Goal: Task Accomplishment & Management: Manage account settings

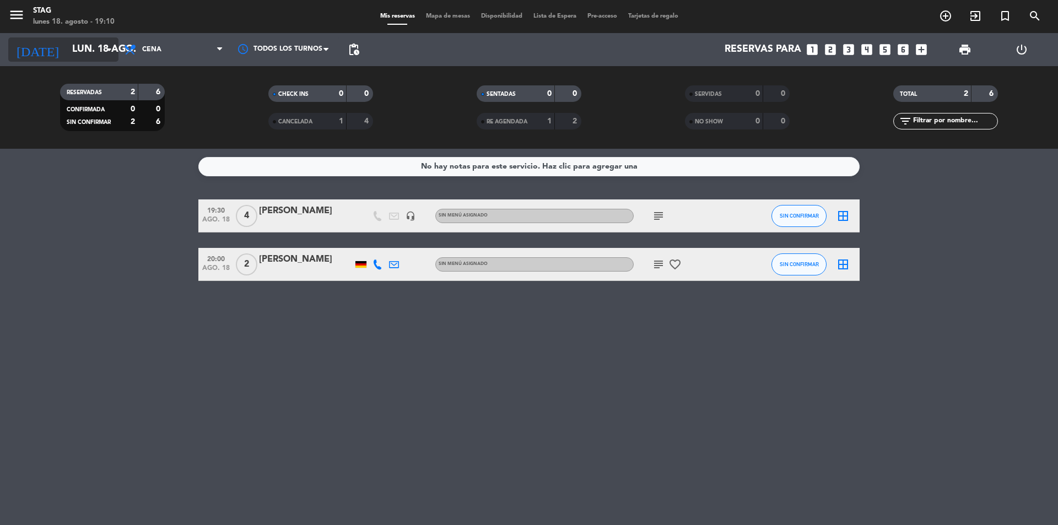
click at [105, 50] on icon "arrow_drop_down" at bounding box center [109, 49] width 13 height 13
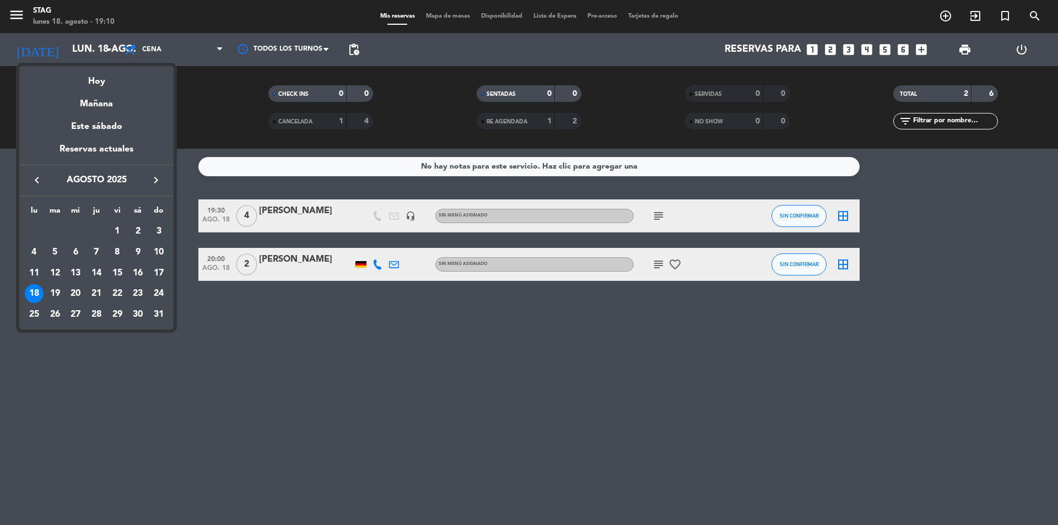
click at [221, 320] on div at bounding box center [529, 262] width 1058 height 525
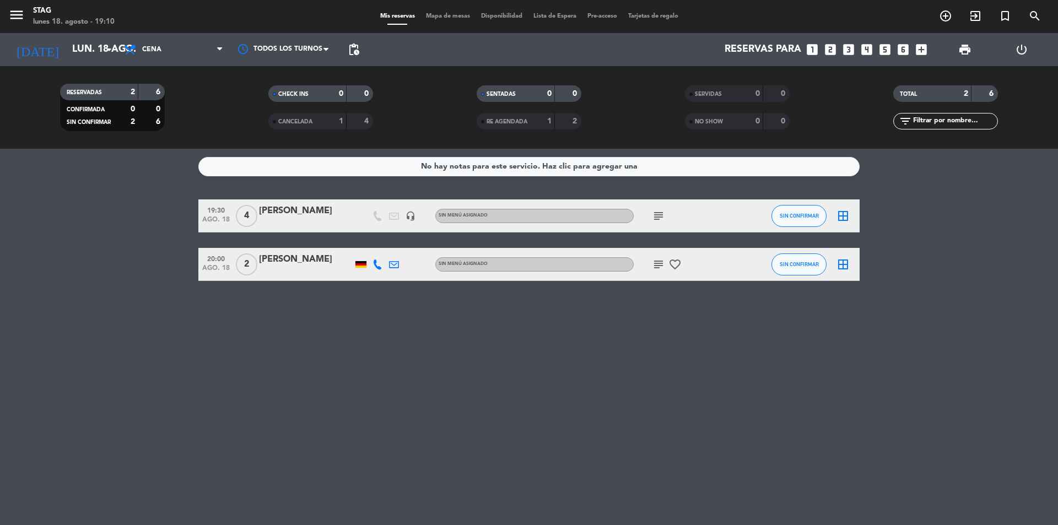
click at [241, 262] on span "2" at bounding box center [246, 265] width 21 height 22
click at [254, 213] on span "4" at bounding box center [246, 216] width 21 height 22
click at [830, 49] on icon "looks_two" at bounding box center [831, 49] width 14 height 14
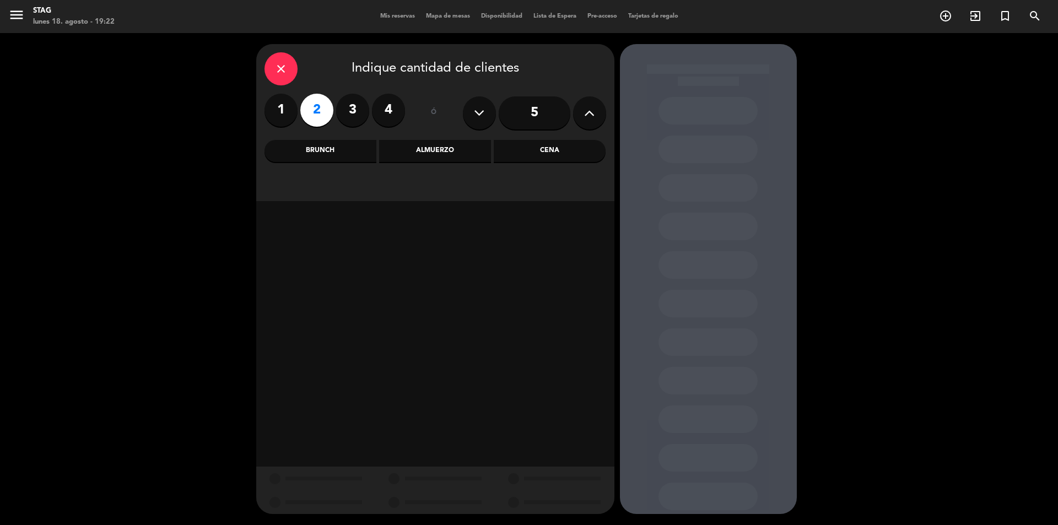
click at [583, 153] on div "Cena" at bounding box center [550, 151] width 112 height 22
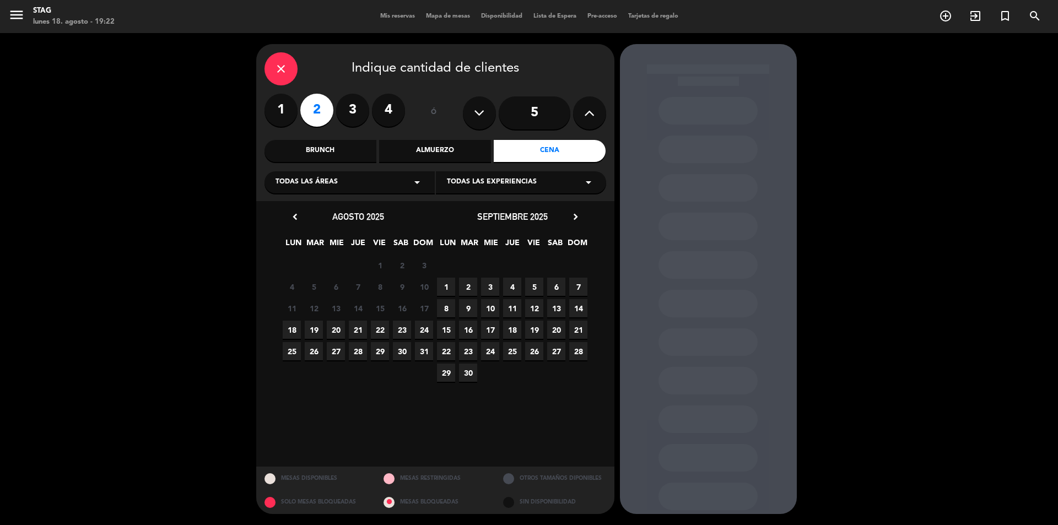
click at [299, 330] on span "18" at bounding box center [292, 330] width 18 height 18
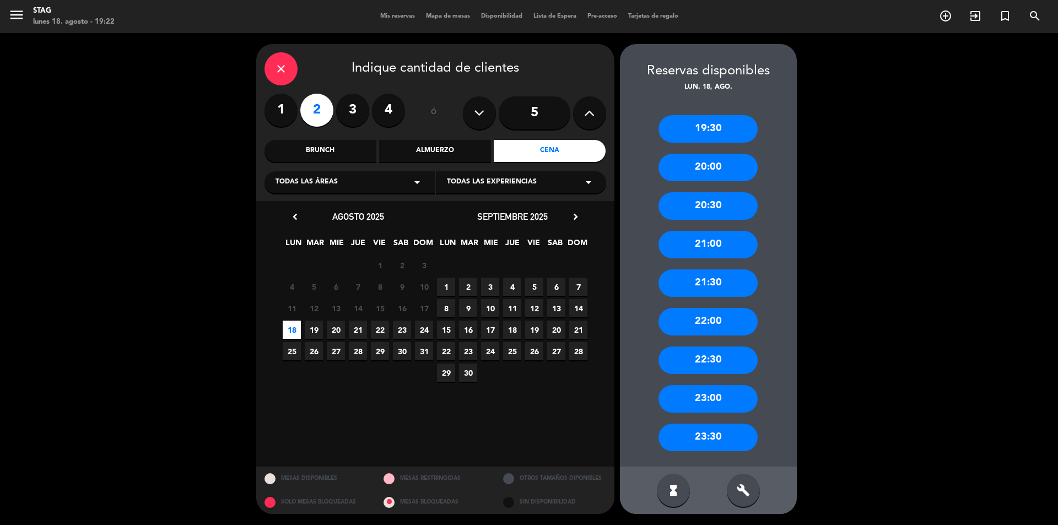
click at [713, 291] on div "21:30" at bounding box center [708, 284] width 99 height 28
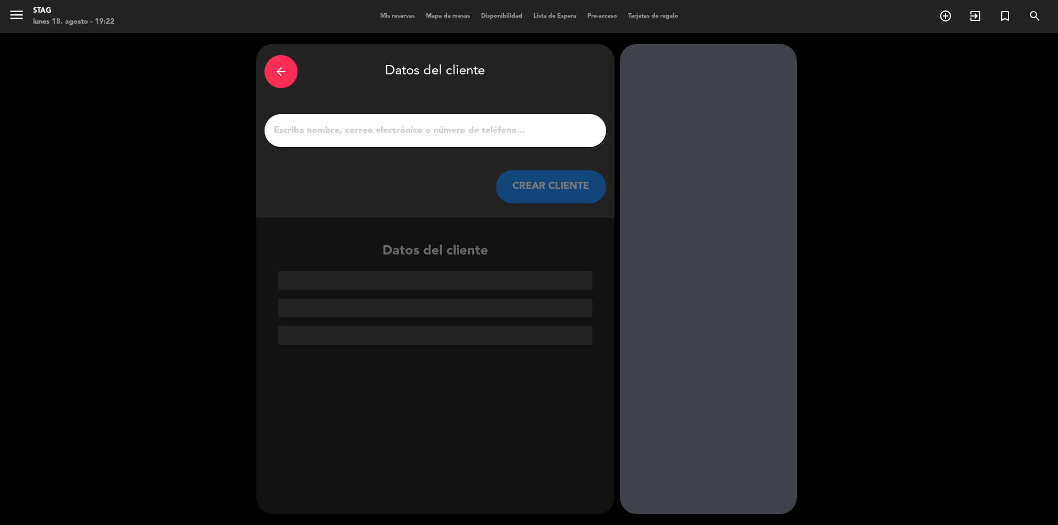
click at [442, 111] on div "arrow_back Datos del cliente CREAR CLIENTE" at bounding box center [435, 131] width 358 height 174
click at [440, 144] on div at bounding box center [436, 130] width 342 height 33
drag, startPoint x: 440, startPoint y: 138, endPoint x: 454, endPoint y: 283, distance: 145.6
click at [445, 134] on input "1" at bounding box center [435, 130] width 325 height 15
click at [406, 134] on input "1" at bounding box center [435, 130] width 325 height 15
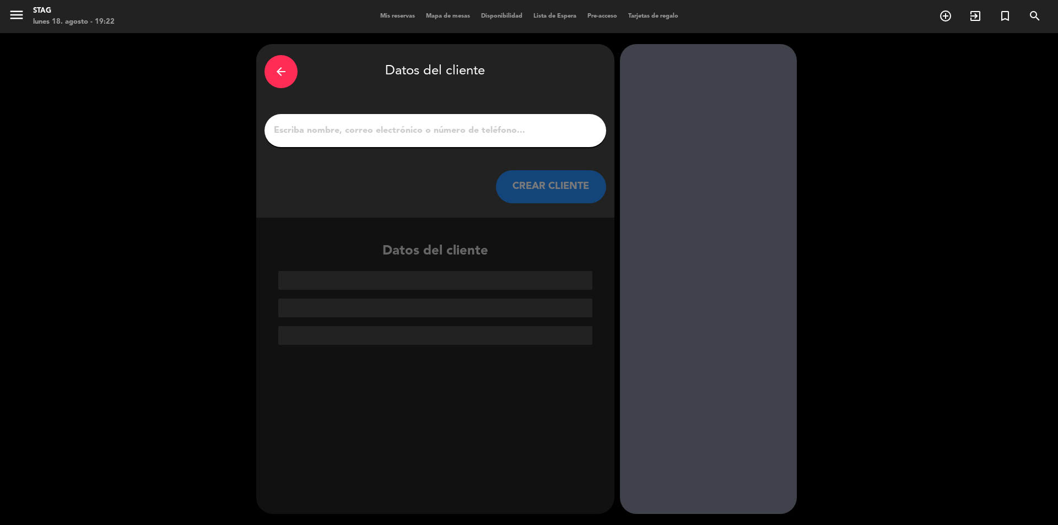
paste input "[PERSON_NAME]"
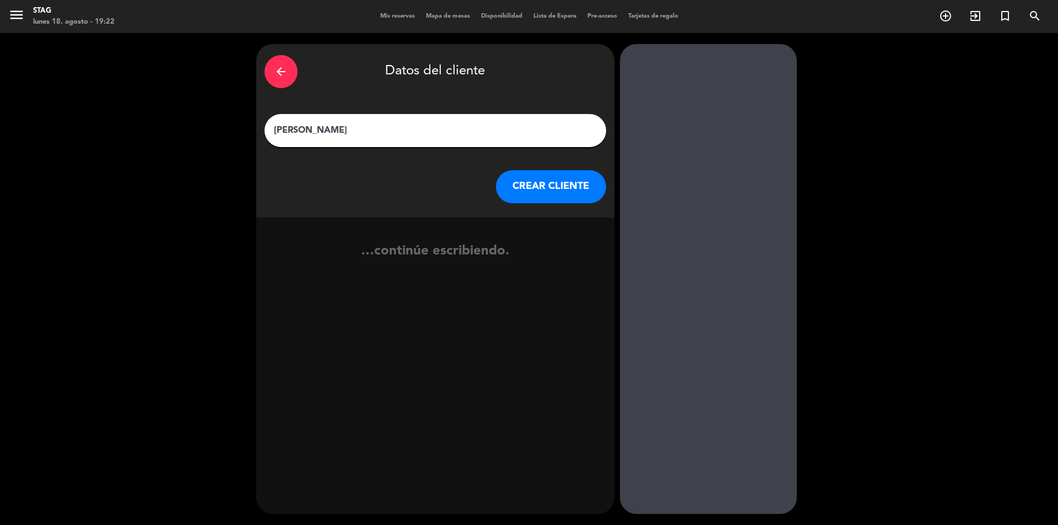
type input "[PERSON_NAME]"
click at [540, 200] on button "CREAR CLIENTE" at bounding box center [551, 186] width 110 height 33
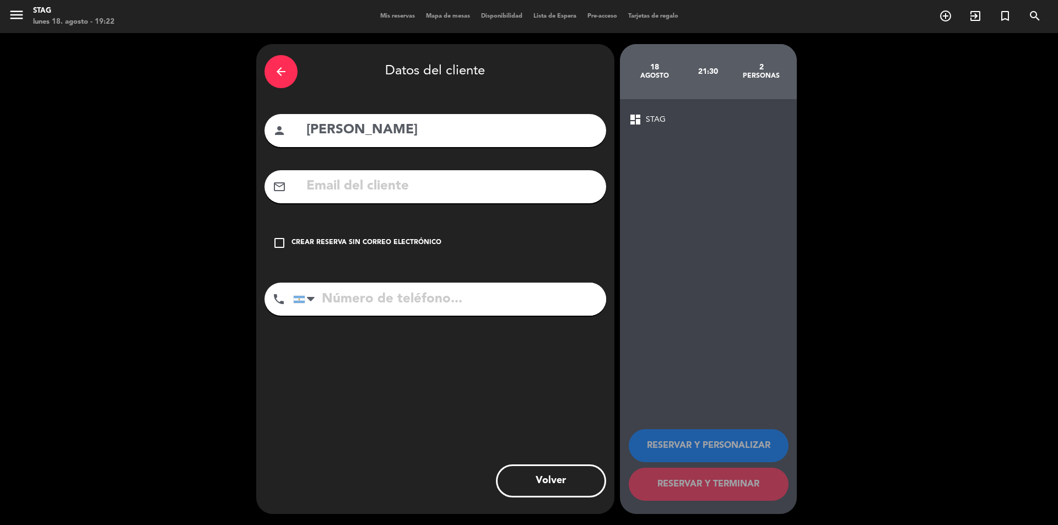
click at [386, 245] on div "Crear reserva sin correo electrónico" at bounding box center [367, 243] width 150 height 11
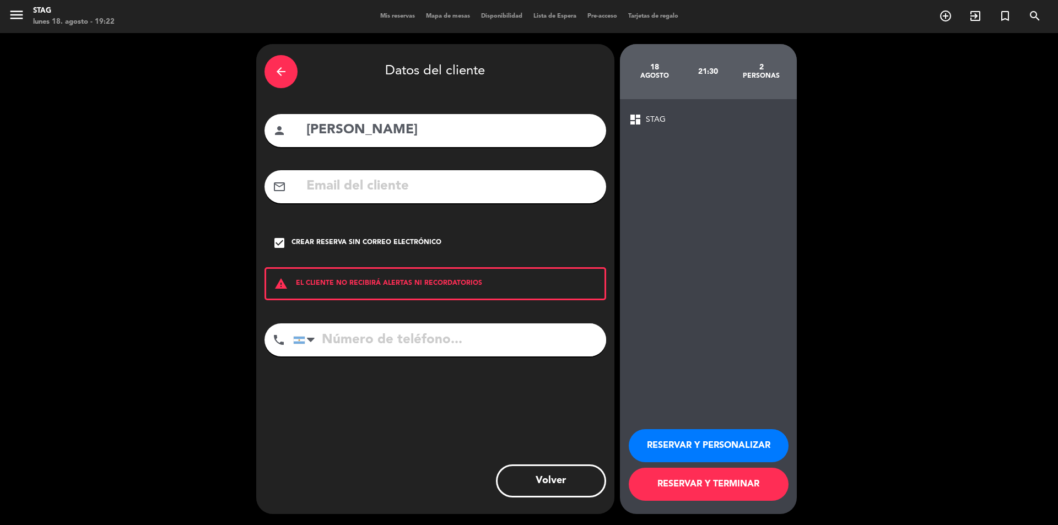
click at [342, 340] on input "tel" at bounding box center [449, 340] width 313 height 33
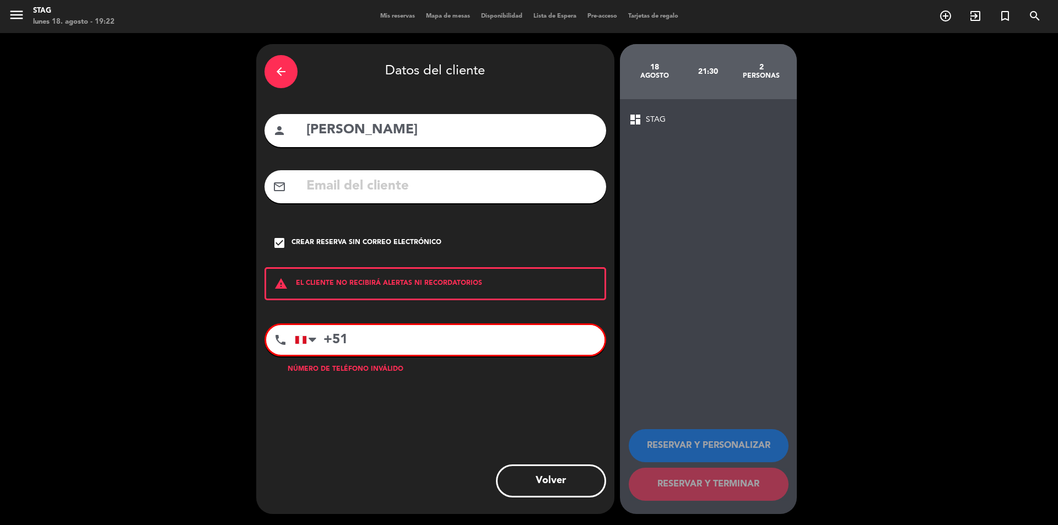
paste input "51 957 313 070"
click at [410, 438] on div "arrow_back Datos del cliente person [PERSON_NAME] mail_outline check_box Crear …" at bounding box center [435, 279] width 358 height 470
click at [361, 341] on input "[PHONE_NUMBER]" at bounding box center [450, 340] width 310 height 30
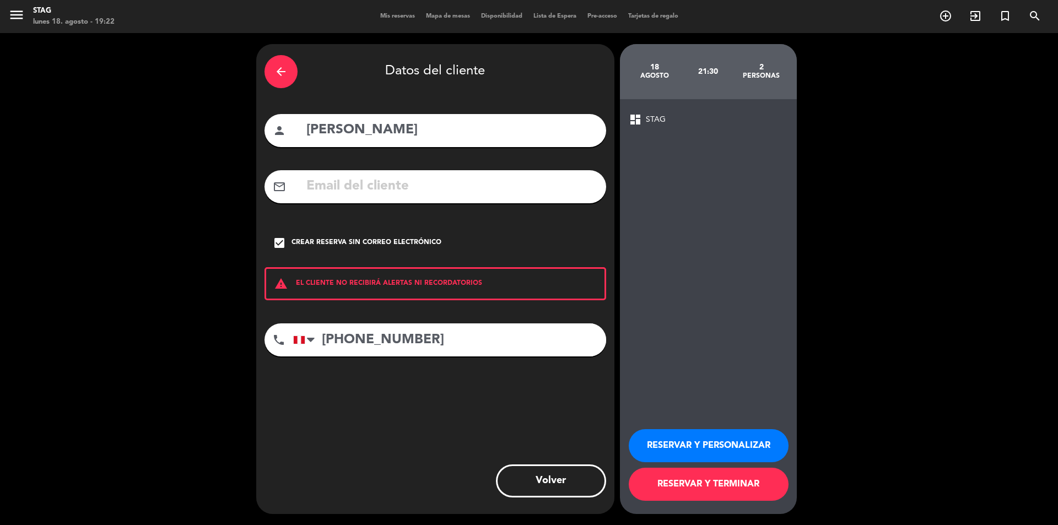
type input "[PHONE_NUMBER]"
click at [716, 433] on button "RESERVAR Y PERSONALIZAR" at bounding box center [709, 445] width 160 height 33
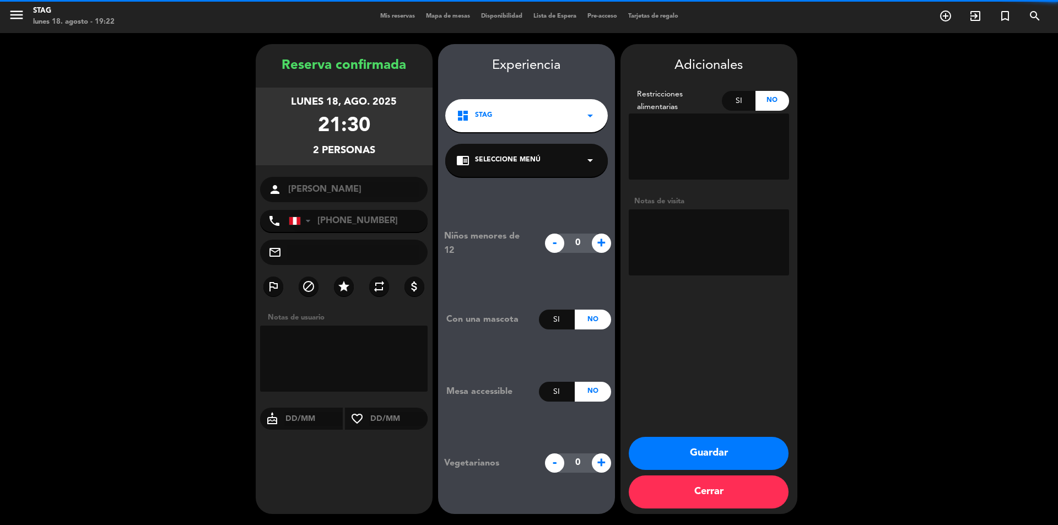
click at [685, 222] on textarea at bounding box center [709, 242] width 160 height 66
paste textarea "51 957 313 070"
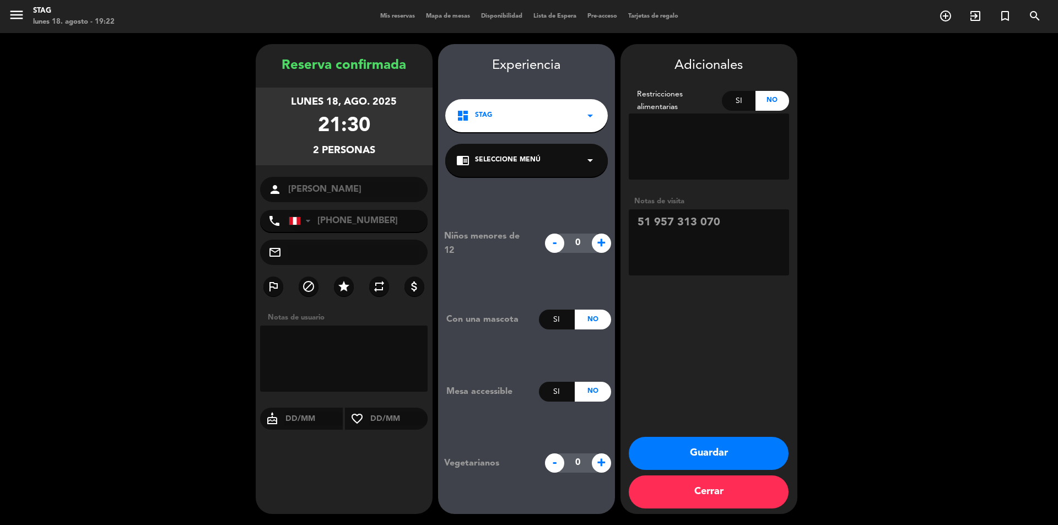
click at [641, 223] on textarea at bounding box center [709, 242] width 160 height 66
type textarea "51 957 313 070"
click at [701, 459] on button "Guardar" at bounding box center [709, 453] width 160 height 33
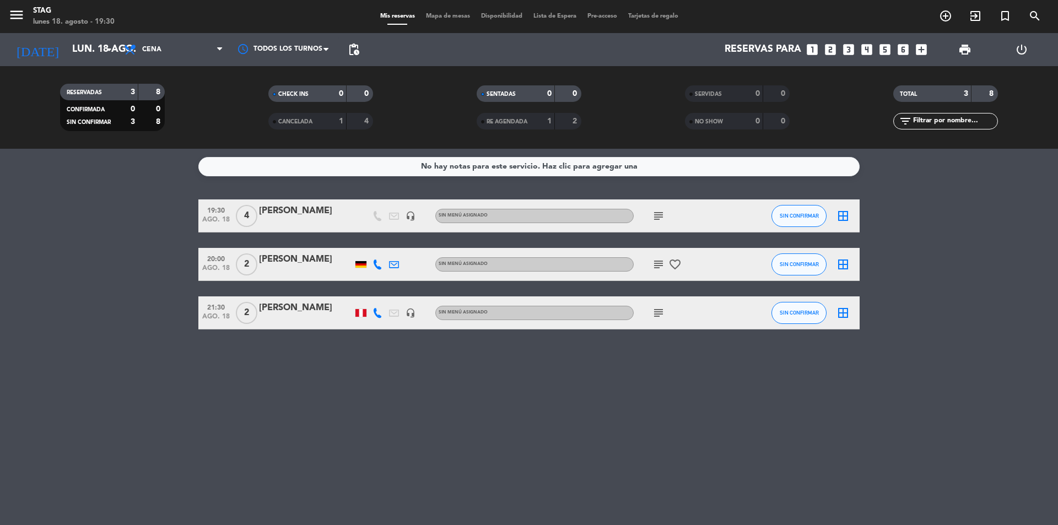
click at [571, 525] on html "close × STAG × chrome_reader_mode Listado de Reservas account_box Clientes acco…" at bounding box center [529, 262] width 1058 height 525
click at [833, 49] on icon "looks_two" at bounding box center [831, 49] width 14 height 14
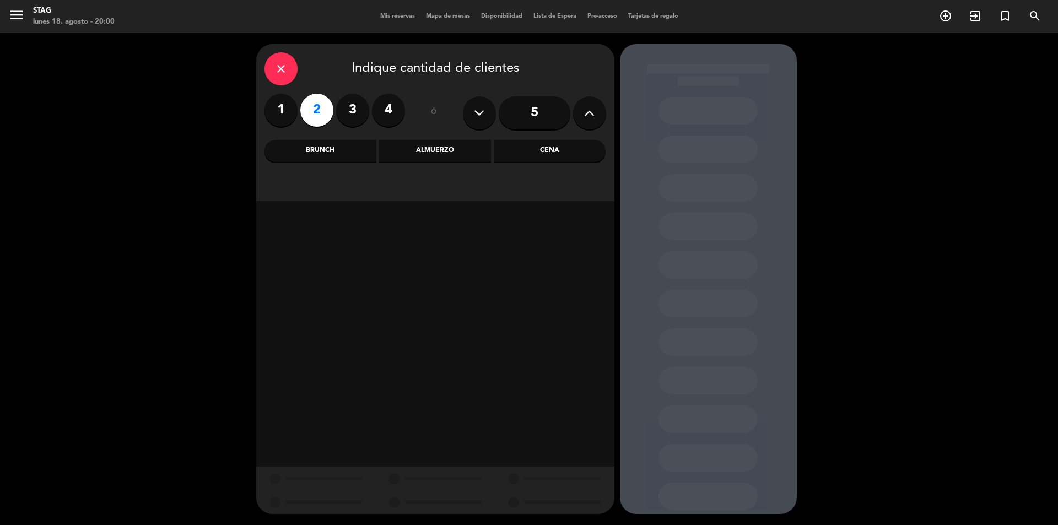
click at [392, 12] on div "Mis reservas Mapa de mesas Disponibilidad Lista de Espera Pre-acceso Tarjetas d…" at bounding box center [529, 17] width 309 height 10
click at [388, 17] on span "Mis reservas" at bounding box center [398, 16] width 46 height 6
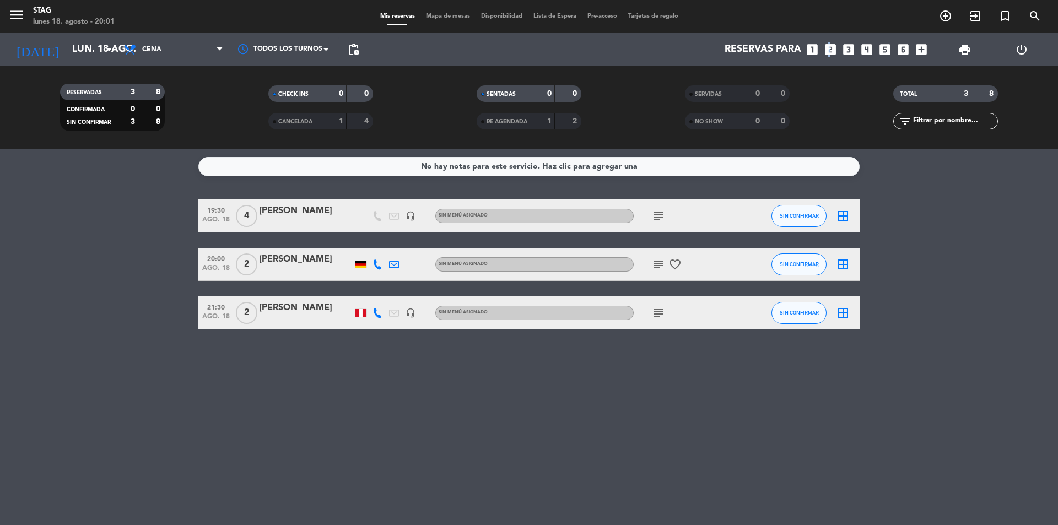
click at [828, 53] on icon "looks_two" at bounding box center [831, 49] width 14 height 14
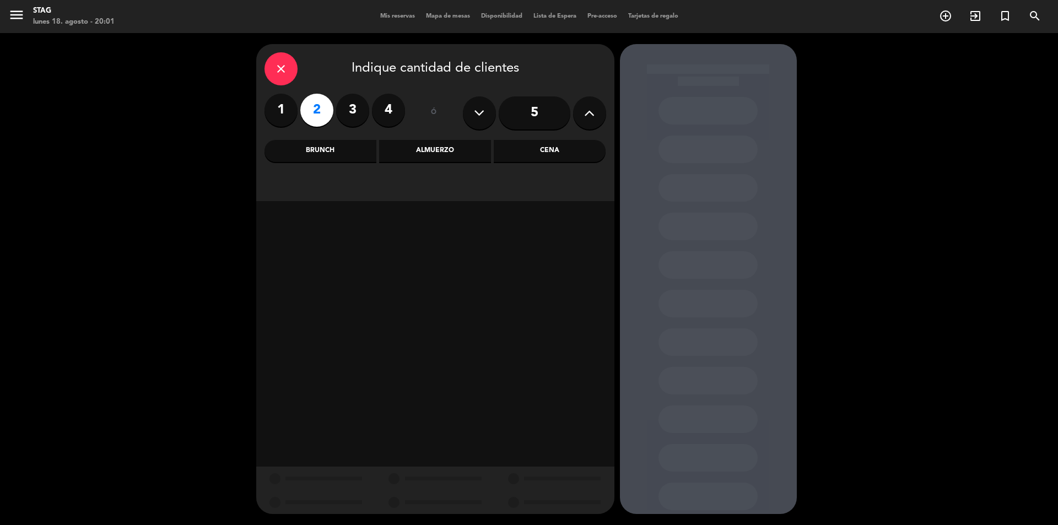
click at [359, 154] on div "Brunch" at bounding box center [321, 151] width 112 height 22
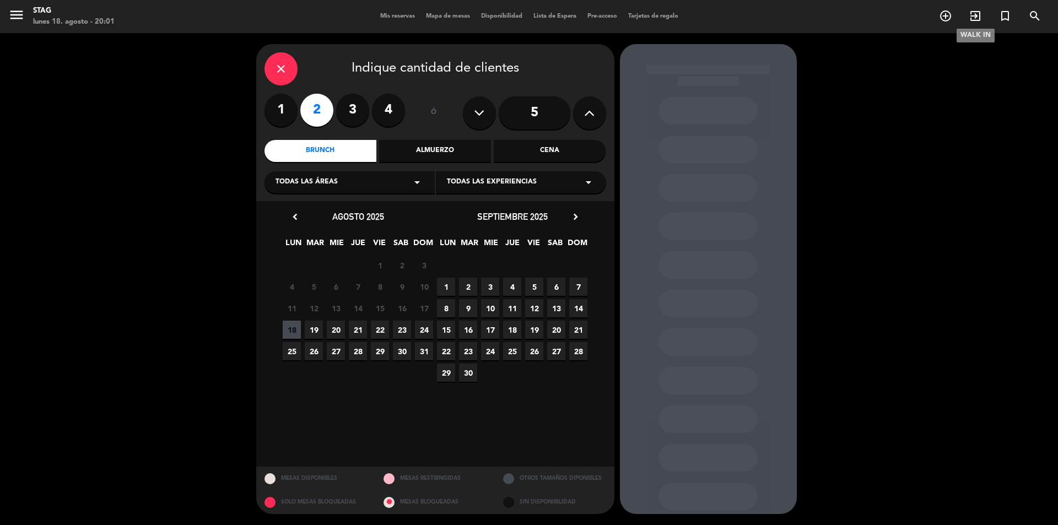
click at [981, 15] on icon "exit_to_app" at bounding box center [975, 15] width 13 height 13
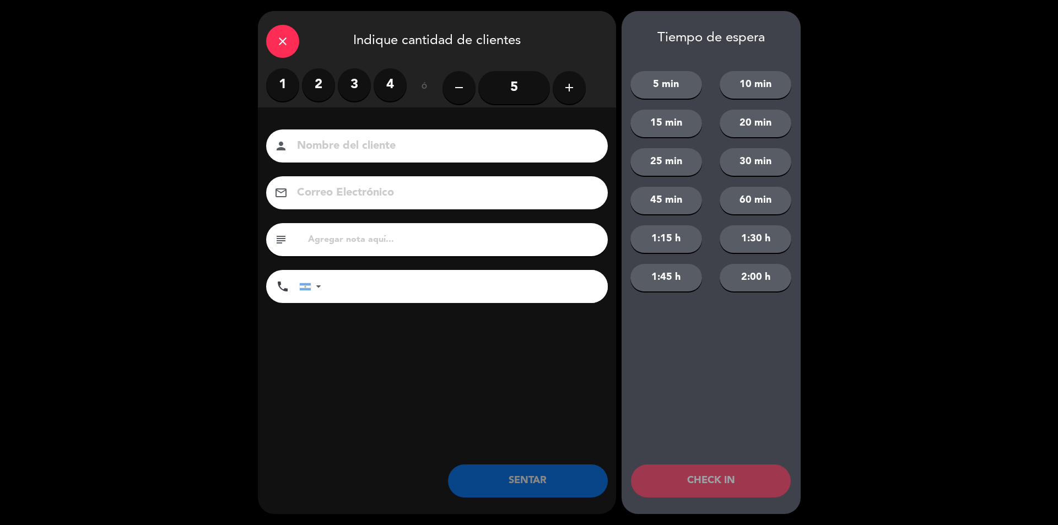
click at [502, 144] on input at bounding box center [445, 146] width 298 height 19
click at [437, 172] on div "Nombre del cliente person [PERSON_NAME] 2 Correo Electrónico email subject phon…" at bounding box center [437, 218] width 358 height 177
click at [418, 231] on div "subject" at bounding box center [437, 239] width 342 height 33
click at [370, 144] on input "[PERSON_NAME] x 2" at bounding box center [445, 146] width 298 height 19
click at [314, 90] on label "2" at bounding box center [318, 84] width 33 height 33
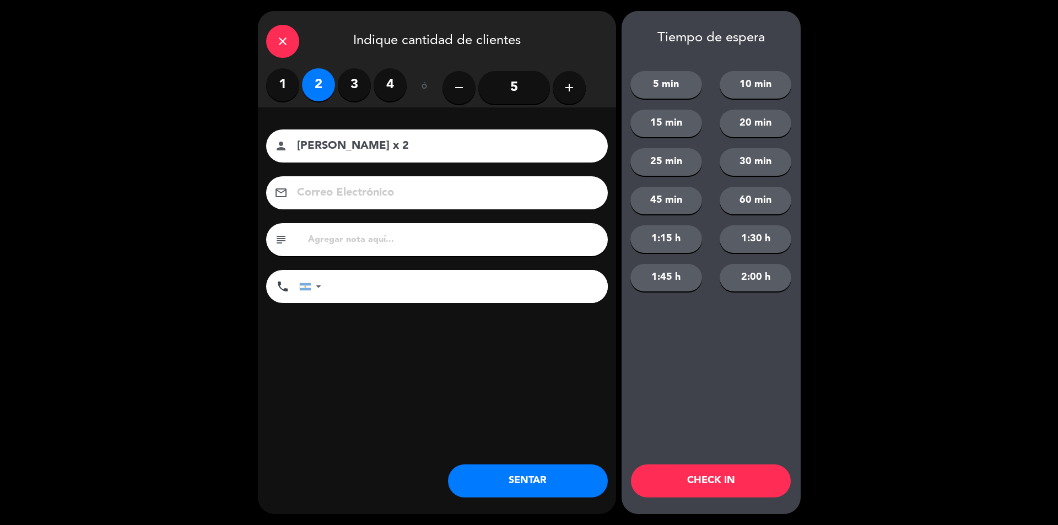
click at [367, 144] on input "[PERSON_NAME] x 2" at bounding box center [445, 146] width 298 height 19
type input "[PERSON_NAME] RVA"
click at [525, 477] on button "SENTAR" at bounding box center [528, 481] width 160 height 33
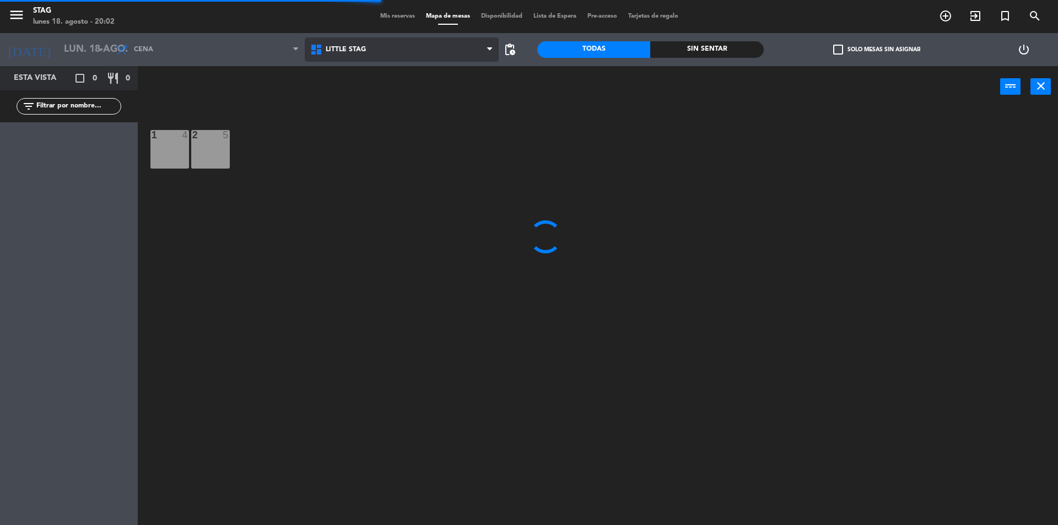
drag, startPoint x: 391, startPoint y: 62, endPoint x: 427, endPoint y: 49, distance: 38.7
click at [427, 49] on span "Little Stag" at bounding box center [402, 49] width 195 height 24
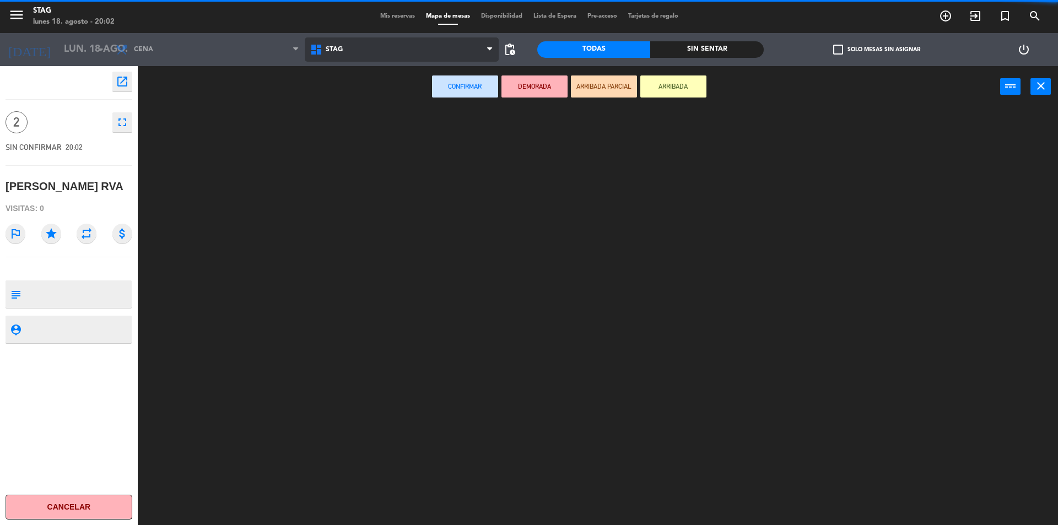
click at [326, 100] on ng-component "menu STAG lunes 18. agosto - 20:02 Mis reservas Mapa de mesas Disponibilidad Li…" at bounding box center [529, 264] width 1058 height 528
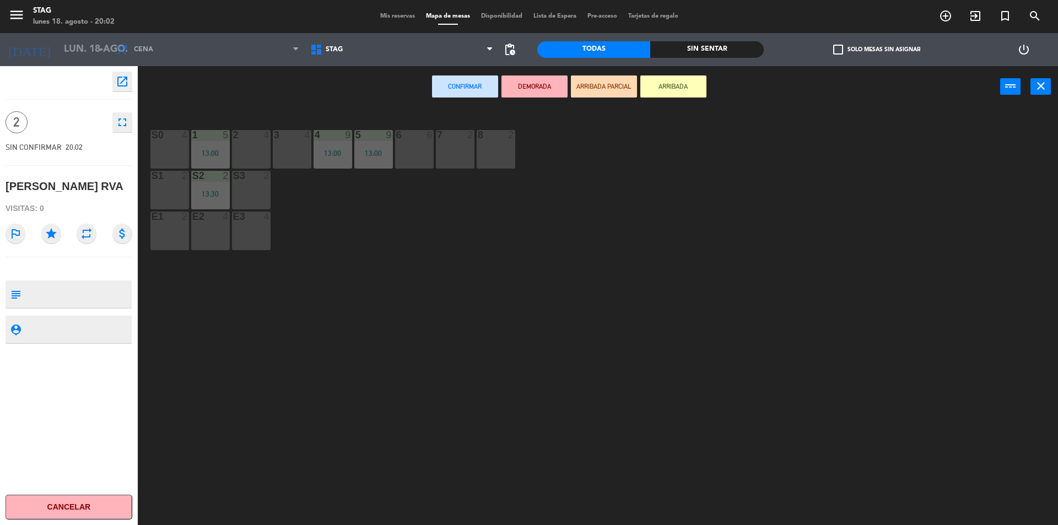
click at [273, 147] on div "3 4" at bounding box center [292, 149] width 39 height 39
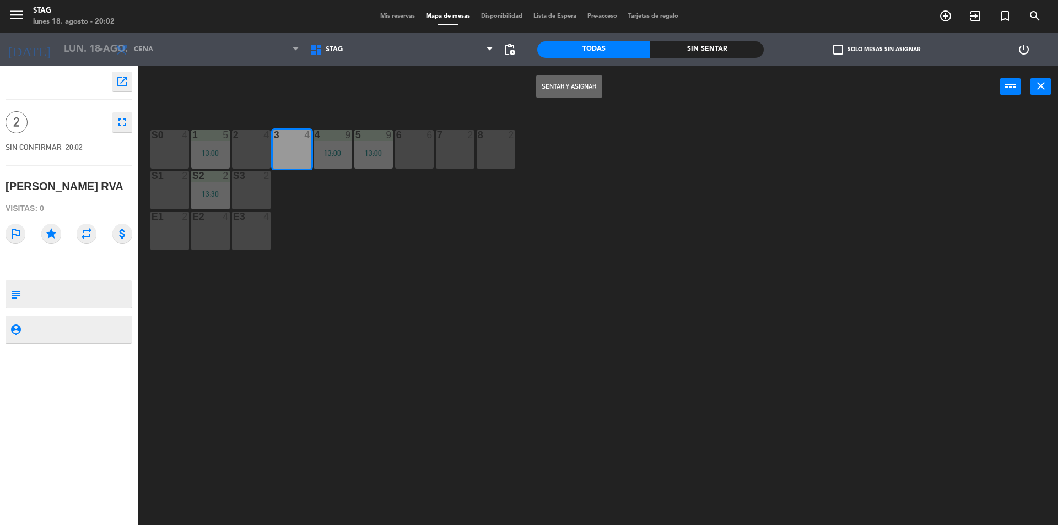
click at [262, 149] on div "2 4" at bounding box center [251, 149] width 39 height 39
click at [583, 82] on button "Sentar y Asignar" at bounding box center [569, 87] width 66 height 22
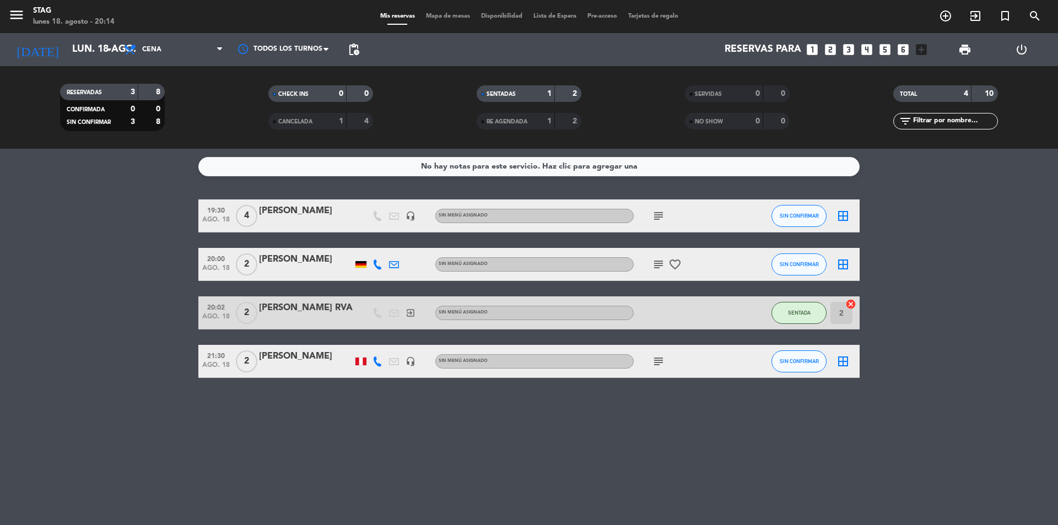
click at [361, 362] on div at bounding box center [361, 362] width 11 height 8
click at [332, 406] on div "No hay notas para este servicio. Haz clic para agregar una 19:30 ago. 18 4 [PER…" at bounding box center [529, 337] width 1058 height 376
click at [658, 367] on icon "subject" at bounding box center [658, 361] width 13 height 13
click at [802, 263] on span "SIN CONFIRMAR" at bounding box center [799, 264] width 39 height 6
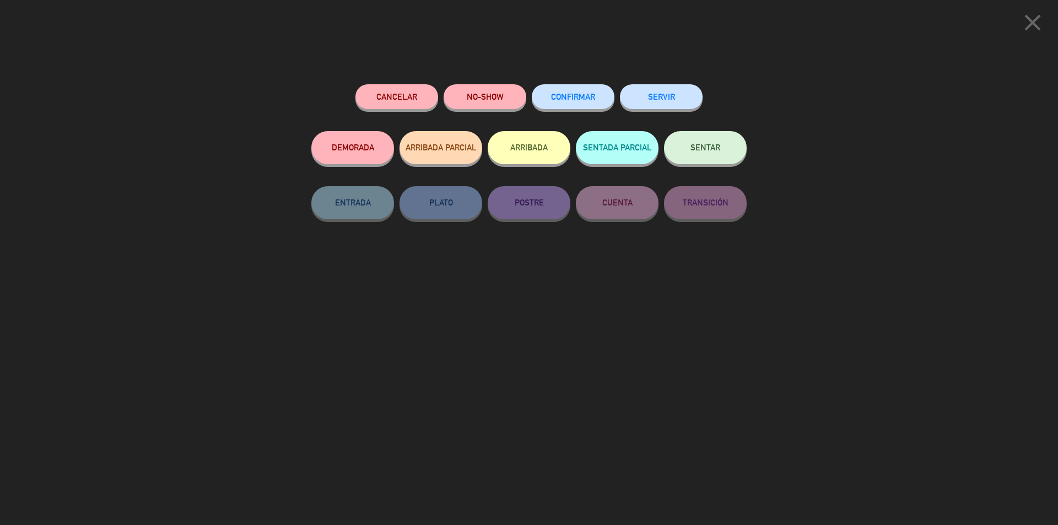
click at [690, 146] on button "SENTAR" at bounding box center [705, 147] width 83 height 33
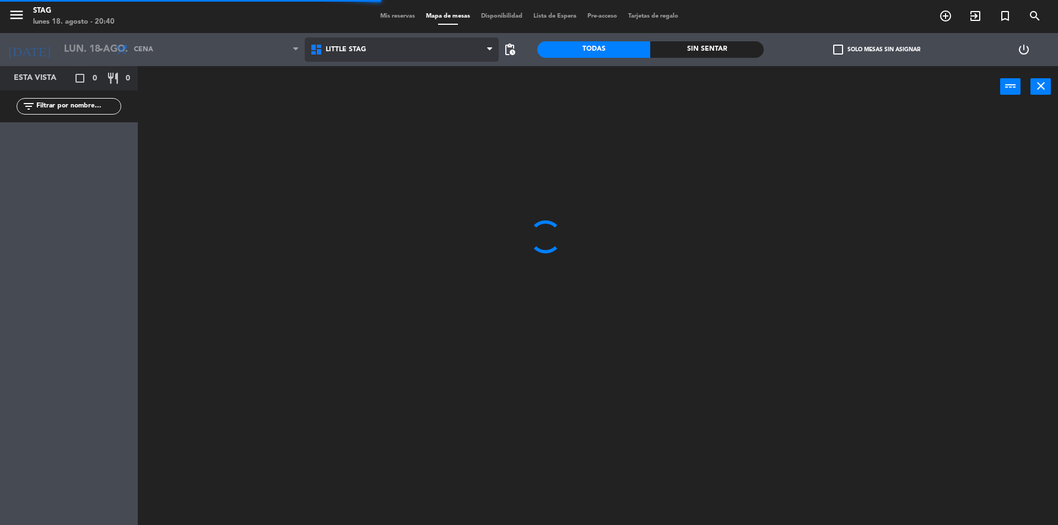
click at [381, 42] on span "Little Stag" at bounding box center [402, 49] width 195 height 24
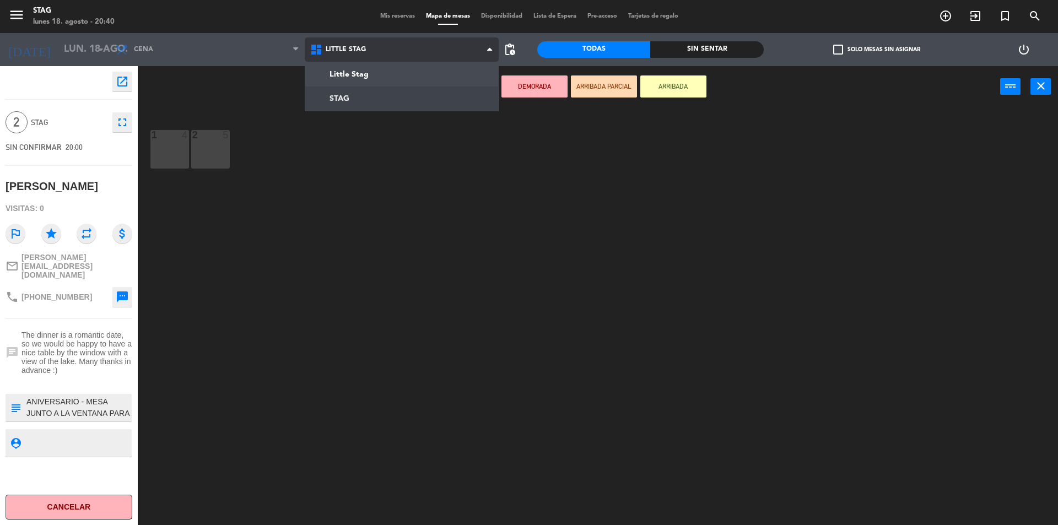
click at [401, 100] on ng-component "menu STAG lunes 18. agosto - 20:40 Mis reservas Mapa de mesas Disponibilidad Li…" at bounding box center [529, 264] width 1058 height 528
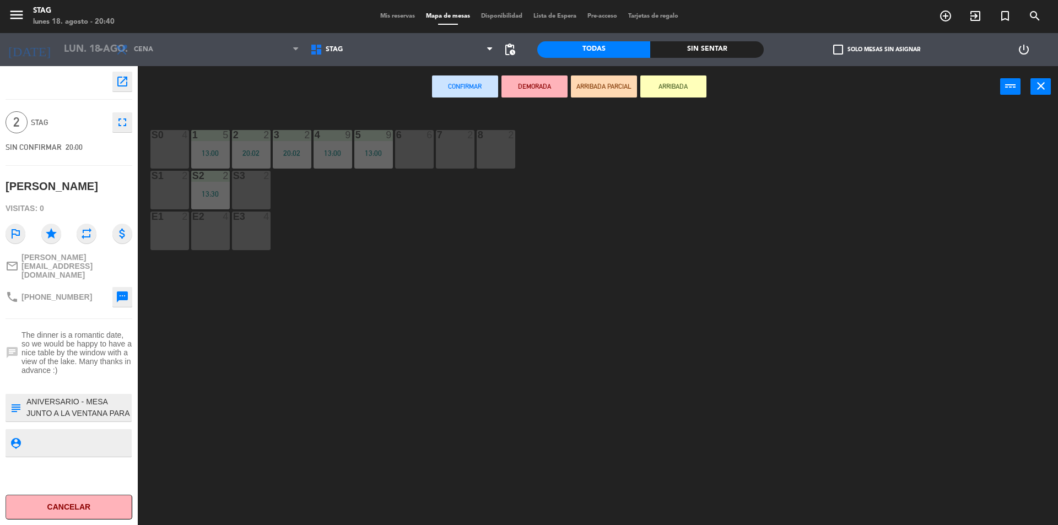
click at [177, 192] on div "S1 2" at bounding box center [169, 190] width 39 height 39
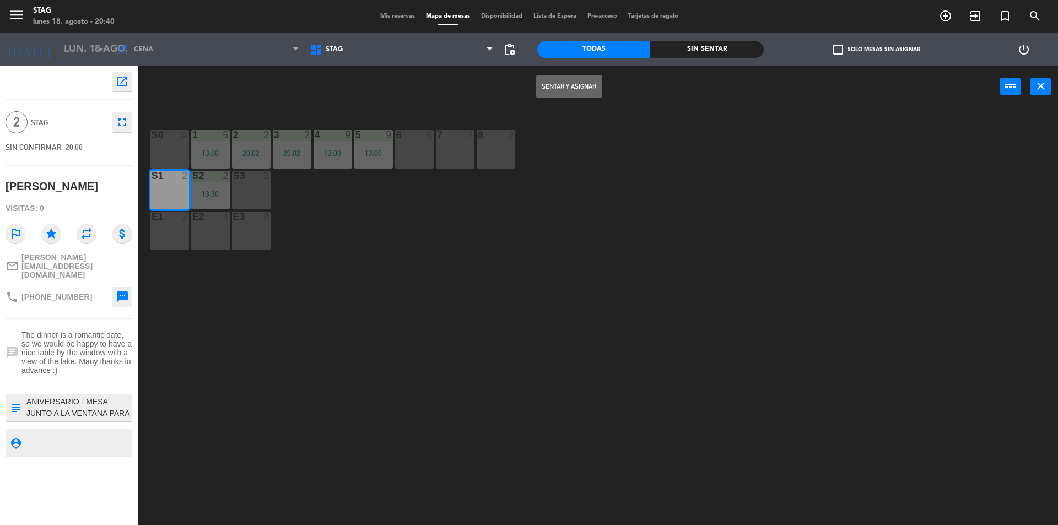
click at [542, 83] on button "Sentar y Asignar" at bounding box center [569, 87] width 66 height 22
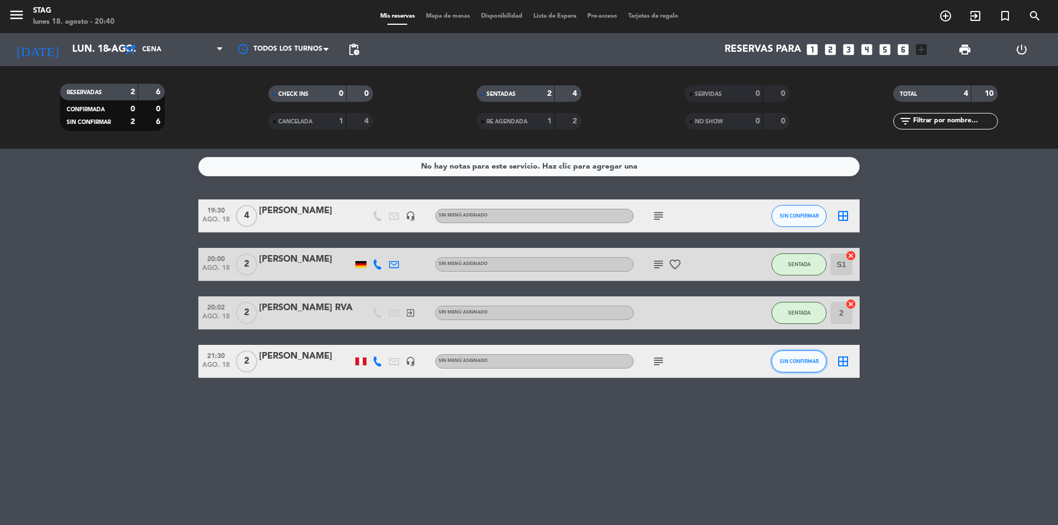
click at [795, 361] on span "SIN CONFIRMAR" at bounding box center [799, 361] width 39 height 6
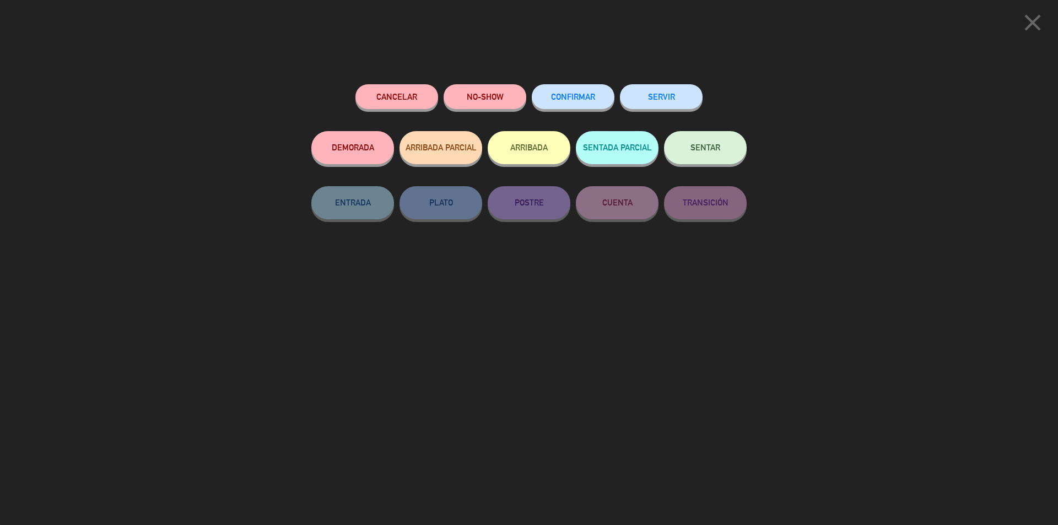
click at [711, 148] on span "SENTAR" at bounding box center [706, 147] width 30 height 9
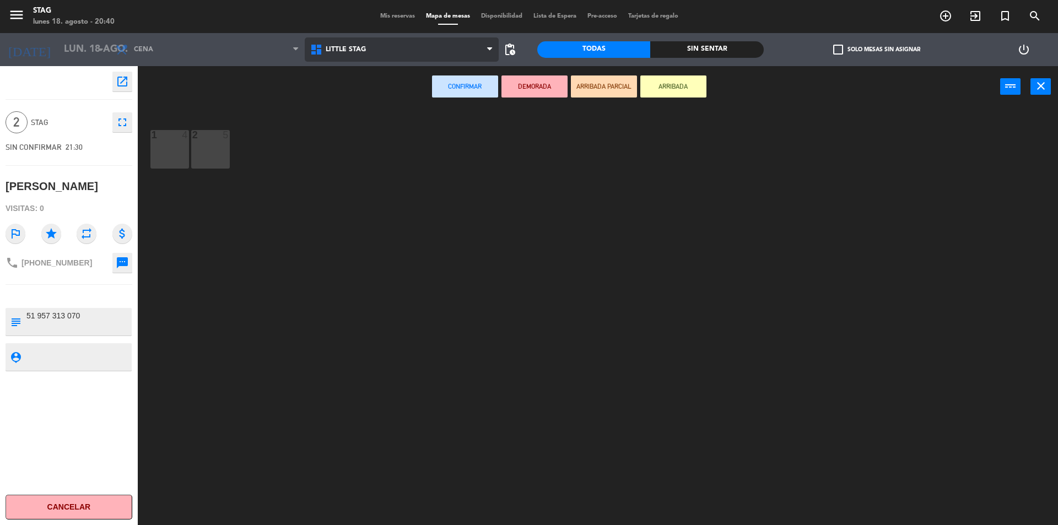
click at [406, 60] on span "Little Stag" at bounding box center [402, 49] width 195 height 24
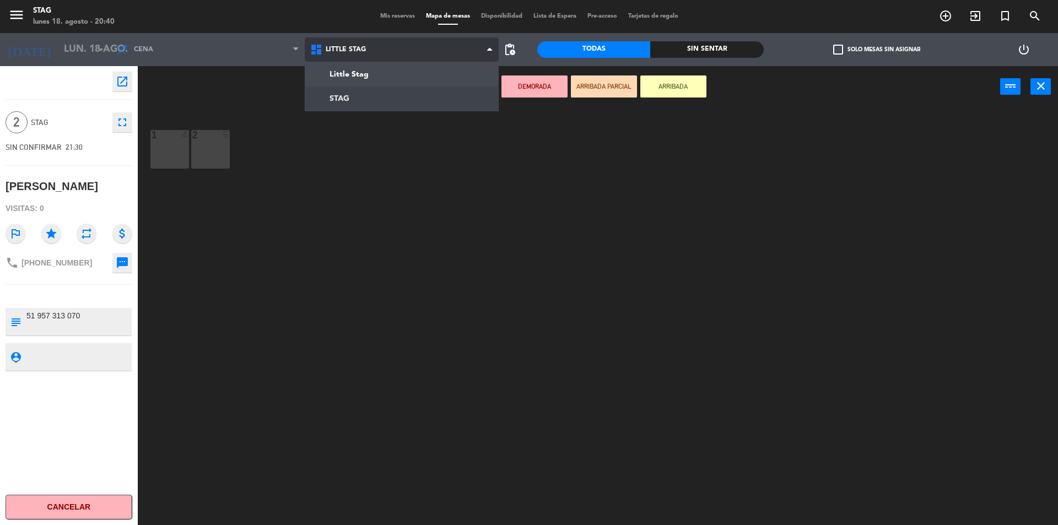
click at [388, 100] on ng-component "menu STAG lunes 18. agosto - 20:40 Mis reservas Mapa de mesas Disponibilidad Li…" at bounding box center [529, 264] width 1058 height 528
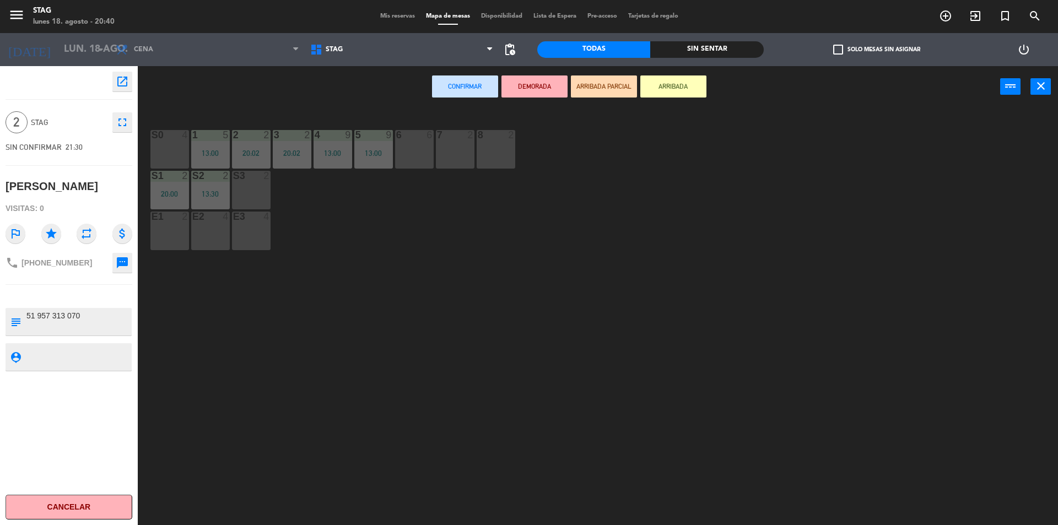
click at [397, 147] on div "6 6" at bounding box center [414, 149] width 39 height 39
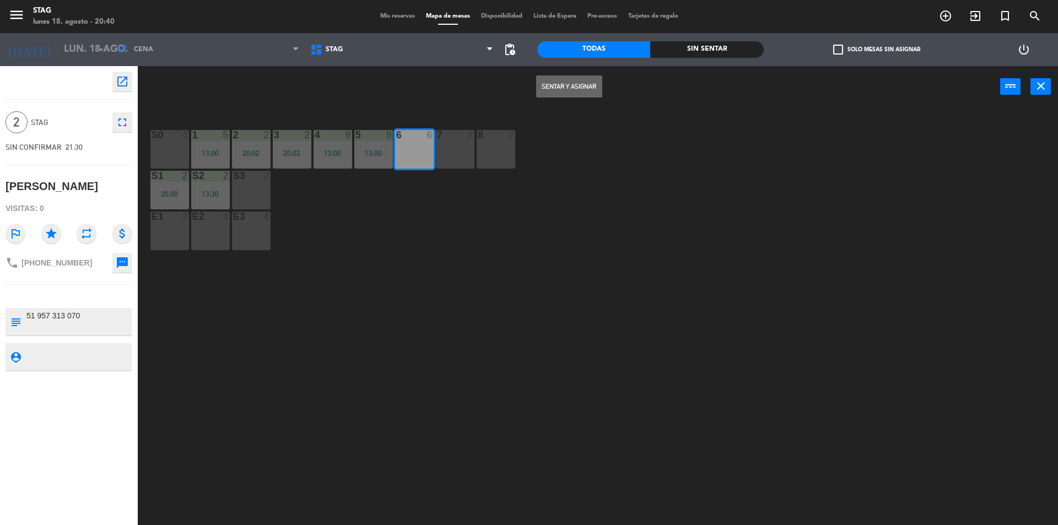
click at [595, 79] on button "Sentar y Asignar" at bounding box center [569, 87] width 66 height 22
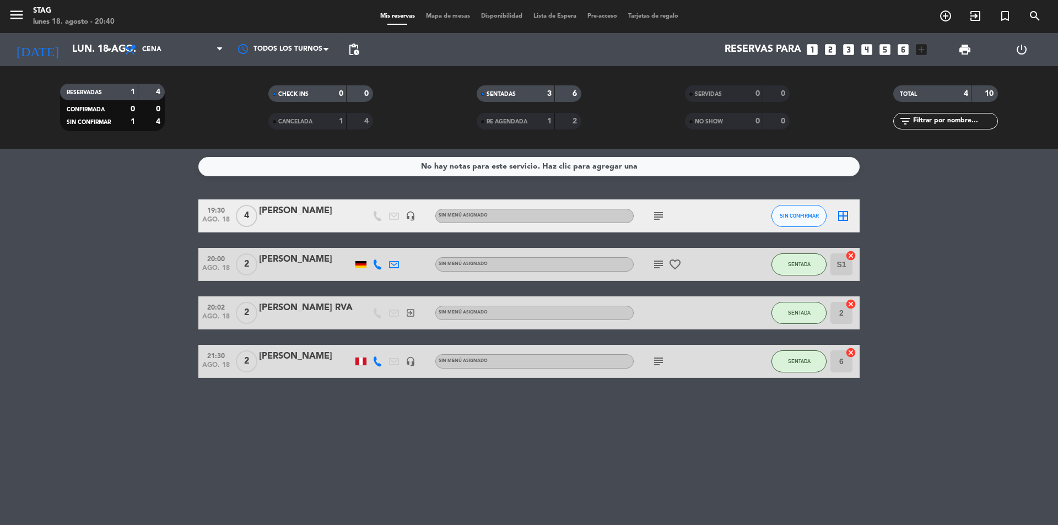
click at [728, 218] on div "subject" at bounding box center [683, 216] width 99 height 33
click at [807, 219] on button "SIN CONFIRMAR" at bounding box center [799, 216] width 55 height 22
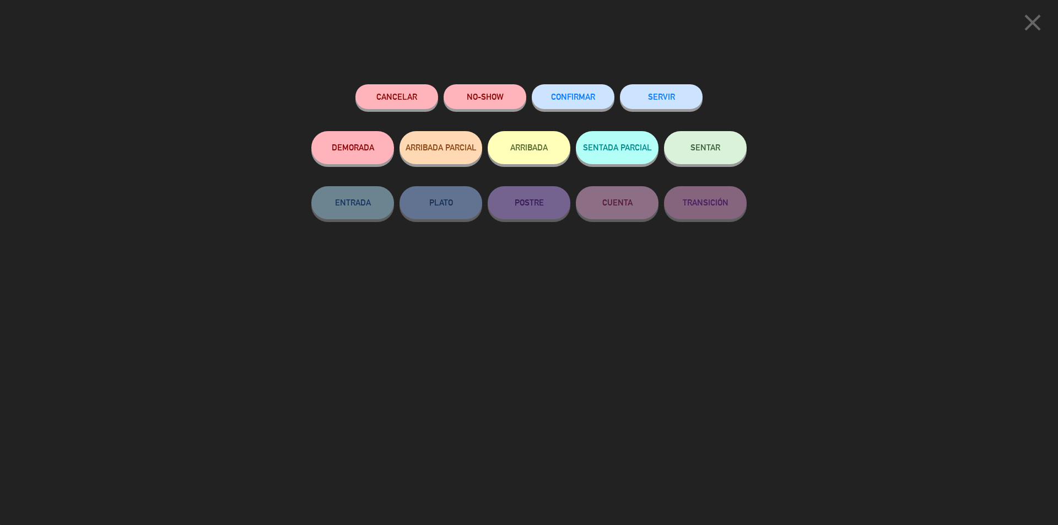
click at [491, 102] on button "NO-SHOW" at bounding box center [485, 96] width 83 height 25
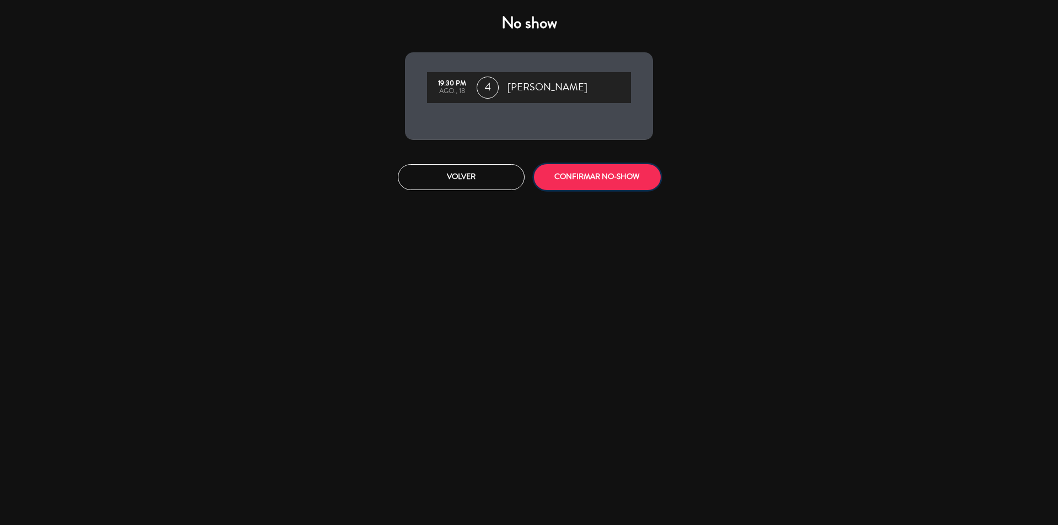
click at [585, 181] on button "CONFIRMAR NO-SHOW" at bounding box center [597, 177] width 127 height 26
